Goal: Information Seeking & Learning: Learn about a topic

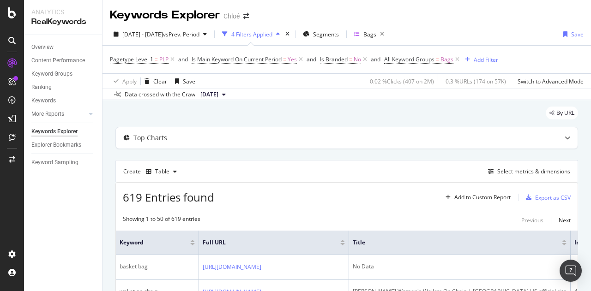
click at [218, 95] on span "[DATE]" at bounding box center [209, 94] width 18 height 8
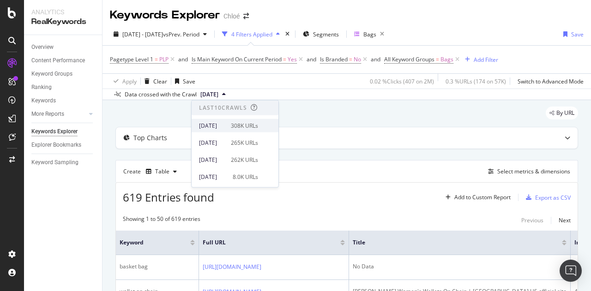
click at [225, 121] on div "[DATE]" at bounding box center [212, 125] width 26 height 8
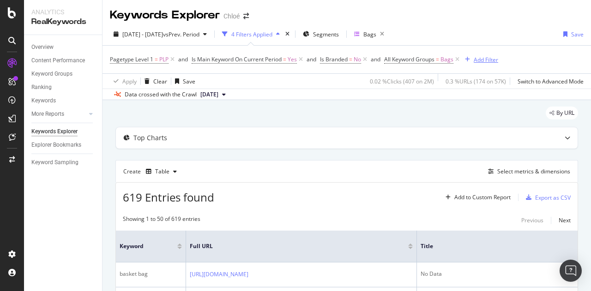
click at [484, 60] on div "Add Filter" at bounding box center [485, 60] width 24 height 8
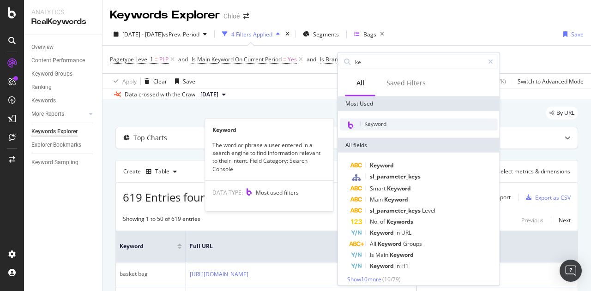
type input "ke"
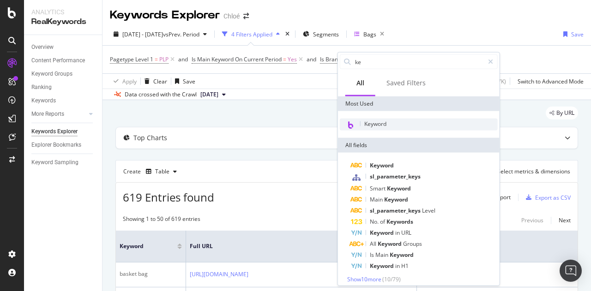
click at [376, 123] on span "Keyword" at bounding box center [375, 124] width 22 height 8
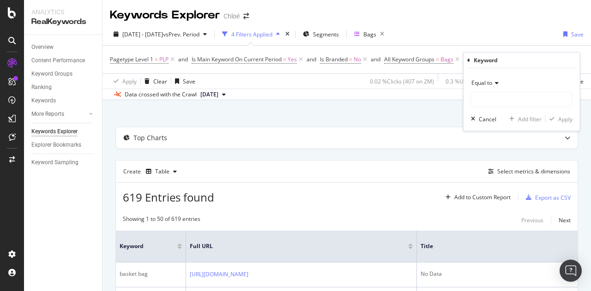
click at [492, 82] on icon at bounding box center [495, 83] width 6 height 6
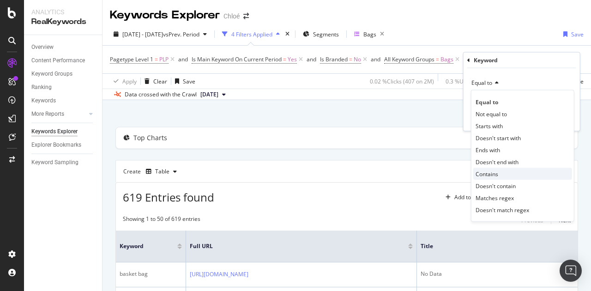
click at [485, 174] on span "Contains" at bounding box center [486, 174] width 23 height 8
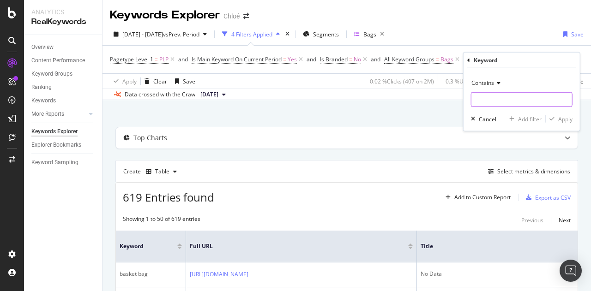
click at [492, 96] on input "text" at bounding box center [521, 99] width 101 height 15
type input "pad"
click at [563, 114] on button "Apply" at bounding box center [558, 118] width 27 height 9
